Goal: Navigation & Orientation: Find specific page/section

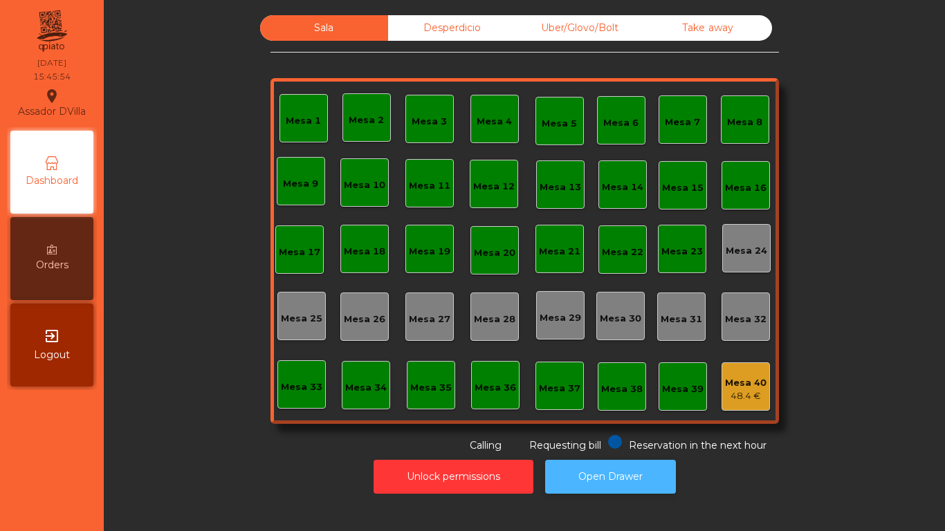
click at [595, 473] on button "Open Drawer" at bounding box center [610, 477] width 131 height 34
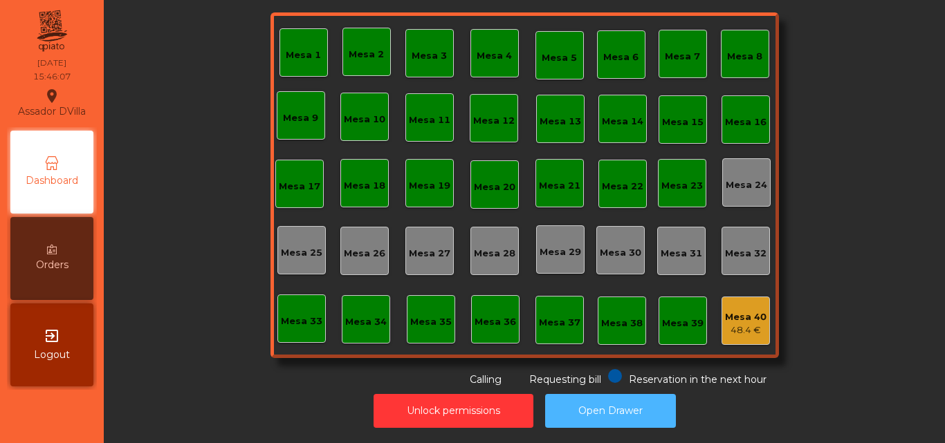
scroll to position [76, 0]
click at [50, 360] on span "Logout" at bounding box center [52, 355] width 36 height 15
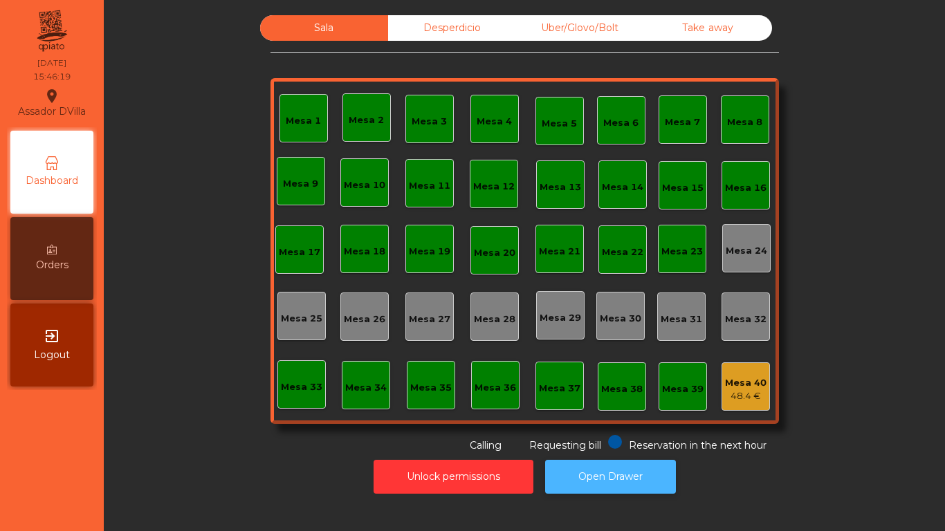
click at [626, 443] on button "Open Drawer" at bounding box center [610, 477] width 131 height 34
